Goal: Transaction & Acquisition: Purchase product/service

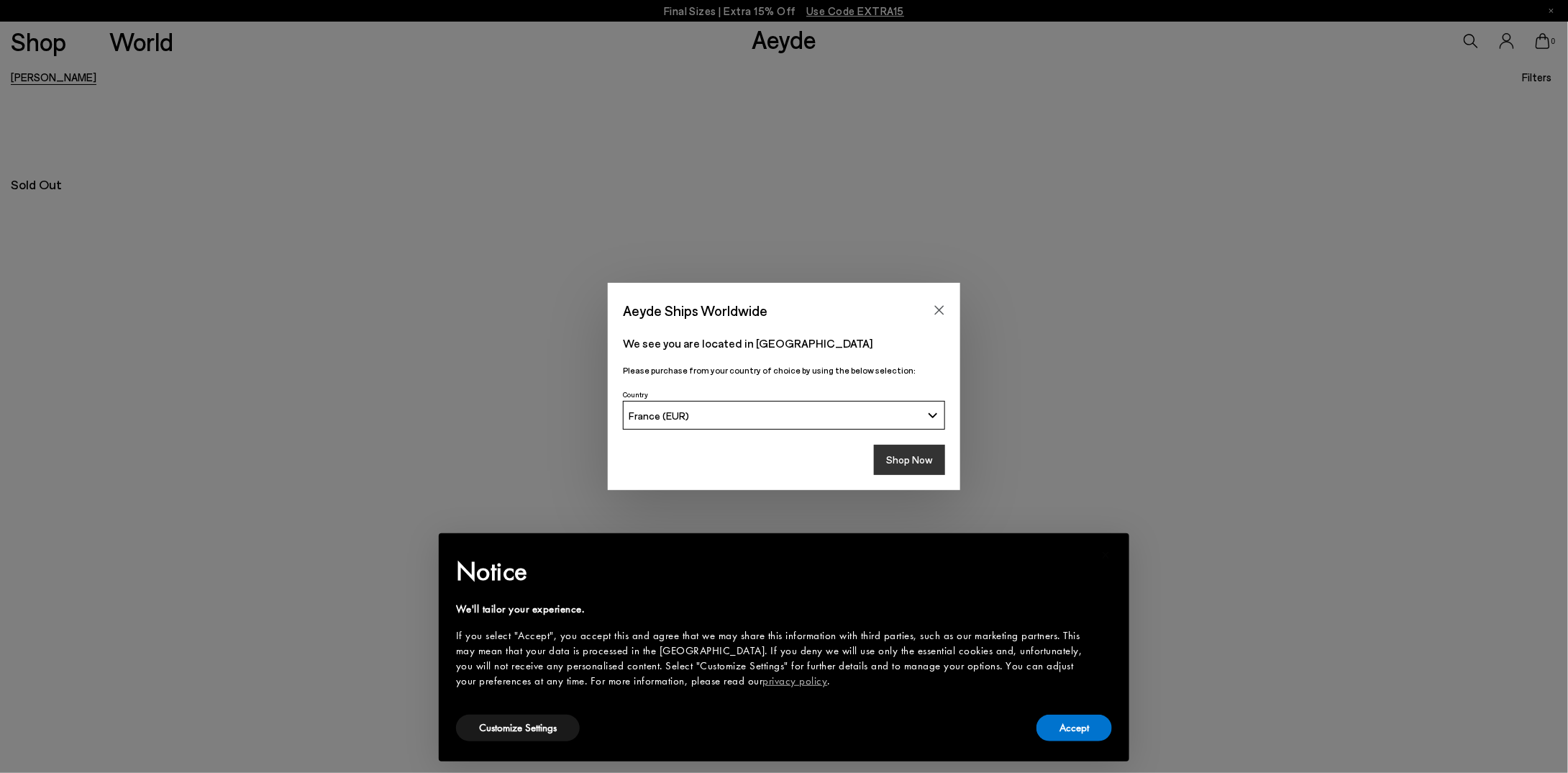
click at [915, 464] on button "Shop Now" at bounding box center [909, 459] width 71 height 30
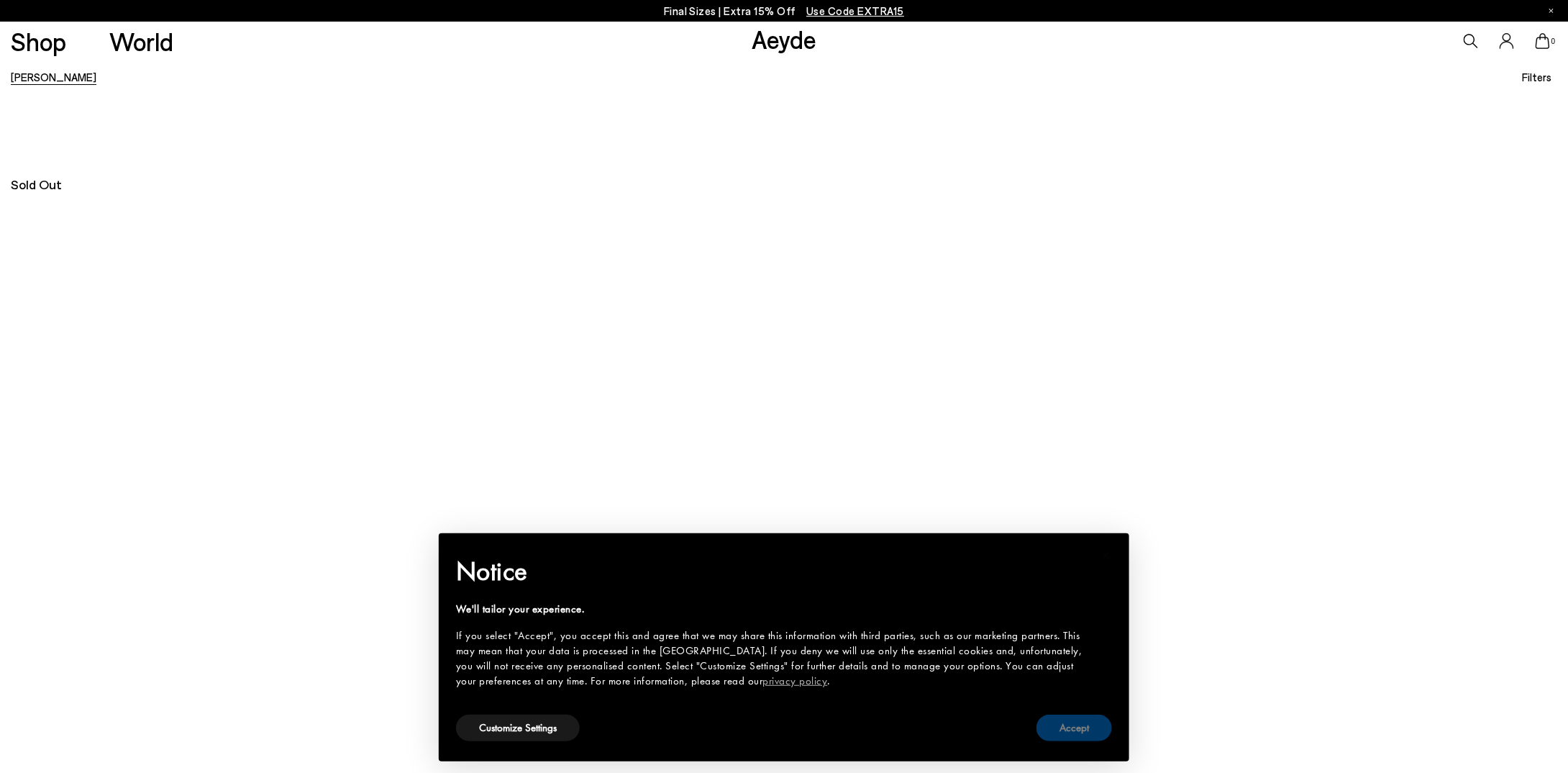
click at [1077, 736] on button "Accept" at bounding box center [1074, 727] width 76 height 27
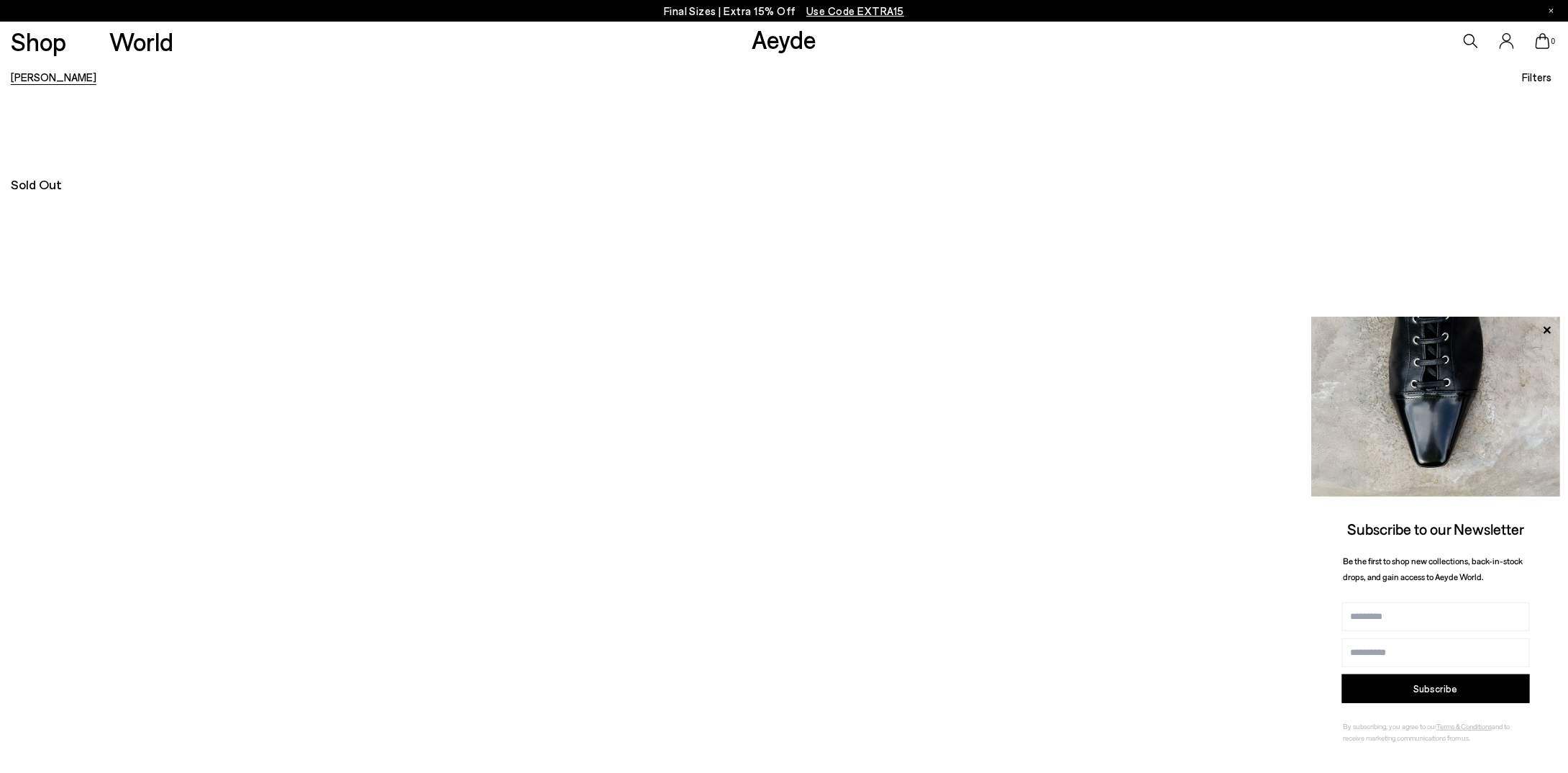
click at [1470, 42] on icon at bounding box center [1471, 41] width 15 height 15
type input "*****"
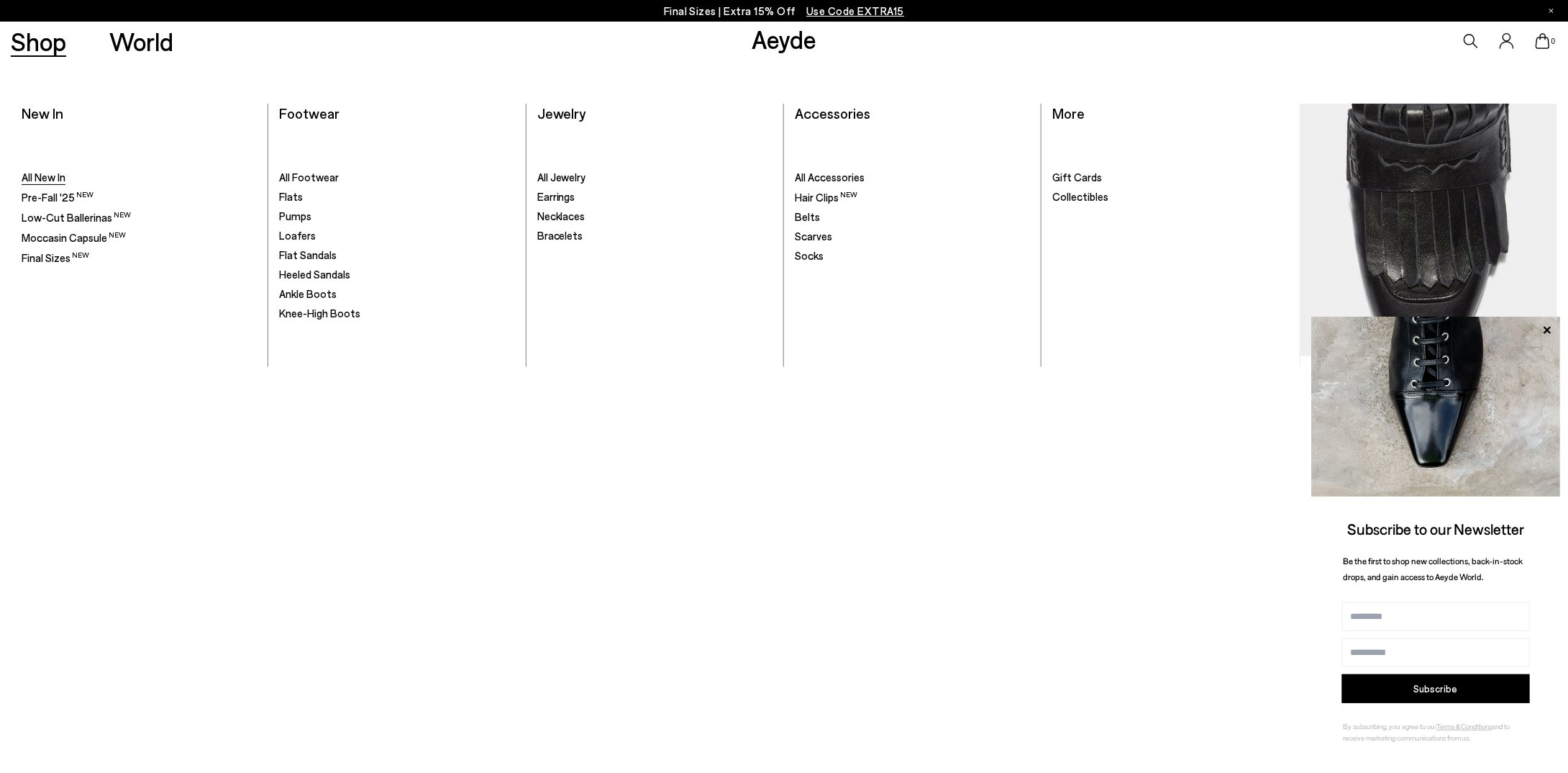
click at [53, 170] on span "All New In" at bounding box center [43, 177] width 44 height 13
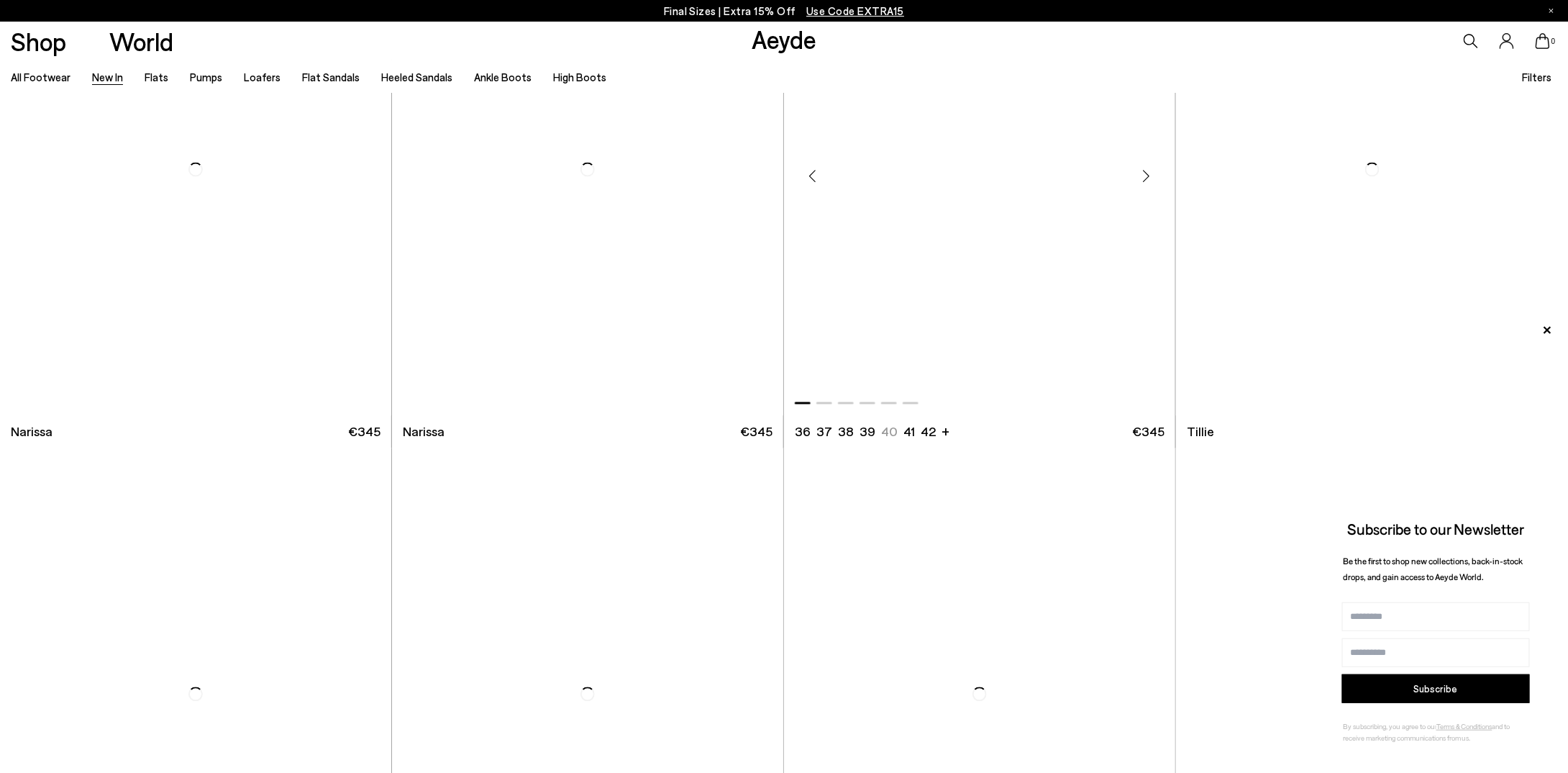
scroll to position [3958, 0]
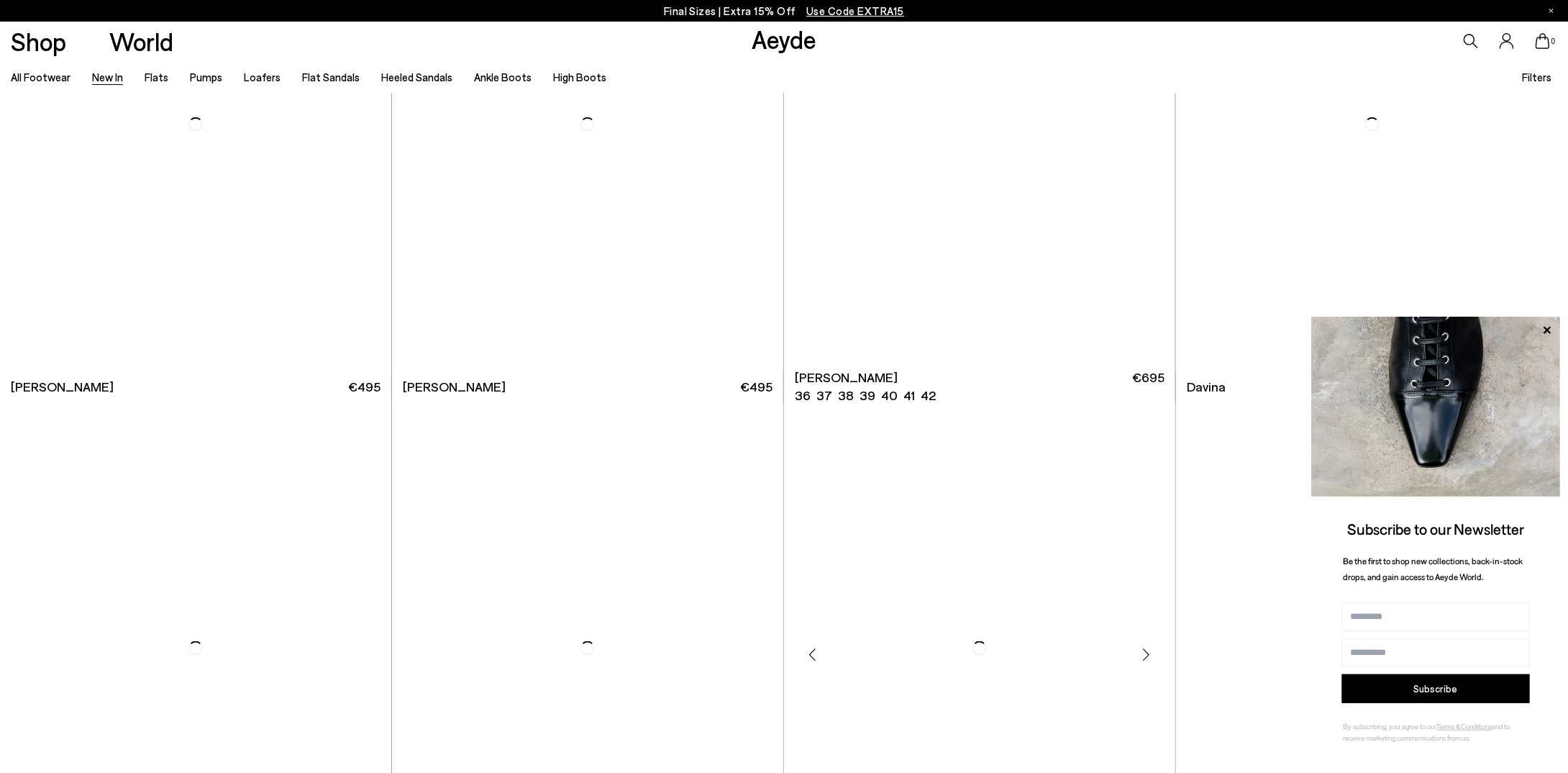
scroll to position [6189, 0]
